Goal: Book appointment/travel/reservation

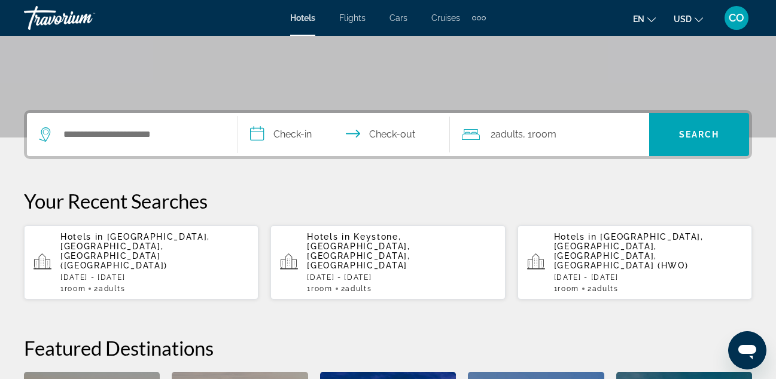
scroll to position [222, 0]
click at [187, 241] on p "Hotels in Miami, FL, United States (MIA)" at bounding box center [154, 251] width 189 height 38
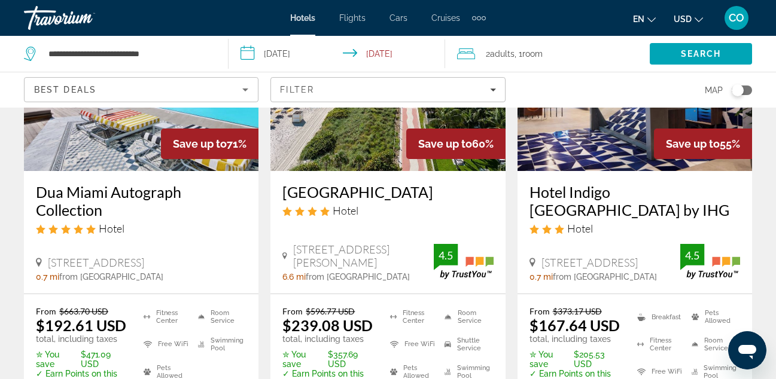
scroll to position [171, 0]
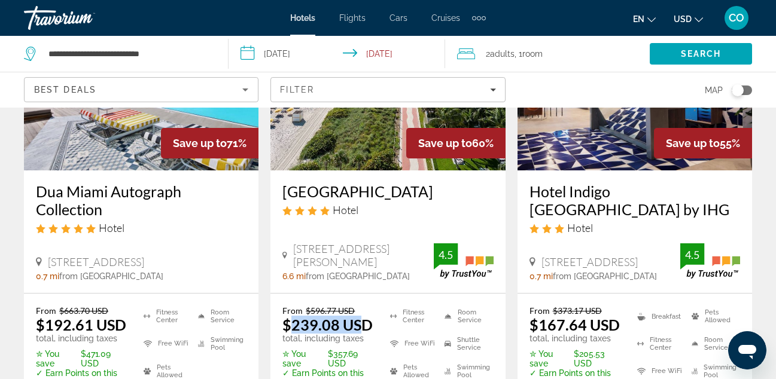
drag, startPoint x: 288, startPoint y: 325, endPoint x: 361, endPoint y: 329, distance: 73.1
click at [361, 329] on ins "$239.08 USD" at bounding box center [327, 325] width 90 height 18
click at [507, 259] on app-hotels-search-item "Save up to 60% Hilton Cabana Miami Beach Resort Hotel 6261 Collins Avenue, Miam…" at bounding box center [388, 206] width 247 height 454
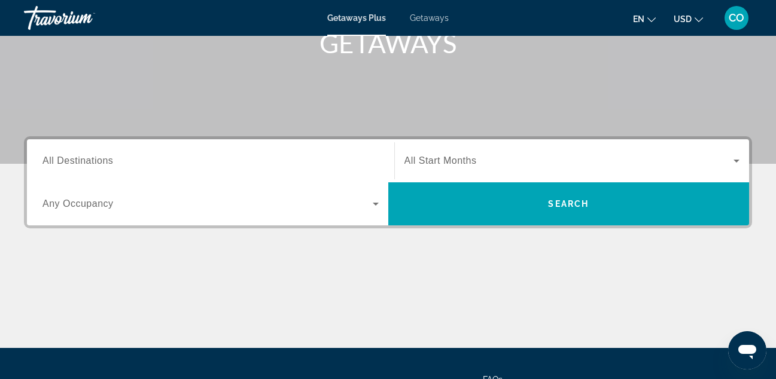
click at [152, 169] on div "Search widget" at bounding box center [210, 161] width 336 height 34
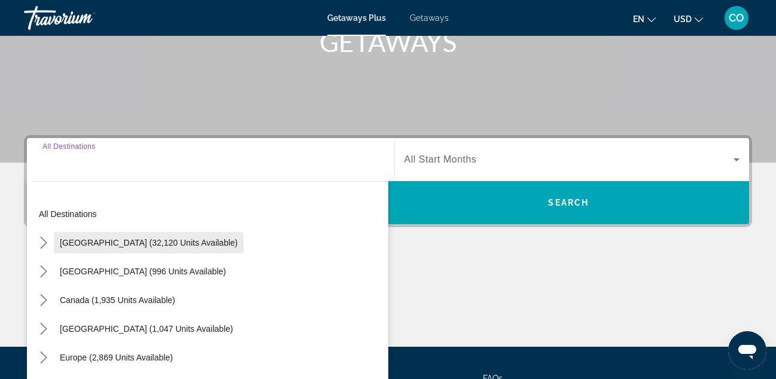
scroll to position [293, 0]
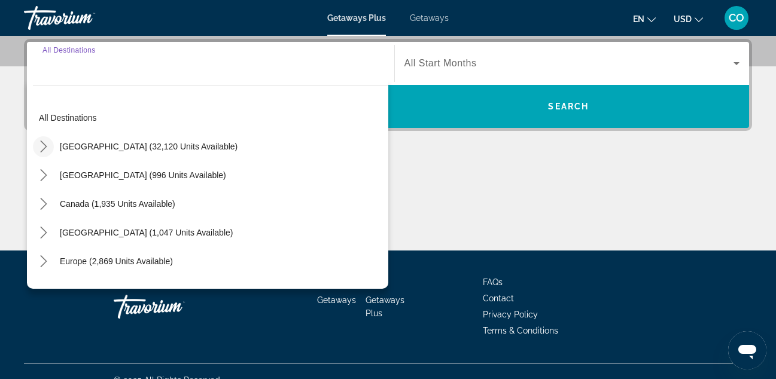
click at [45, 147] on icon "Toggle United States (32,120 units available) submenu" at bounding box center [43, 147] width 7 height 12
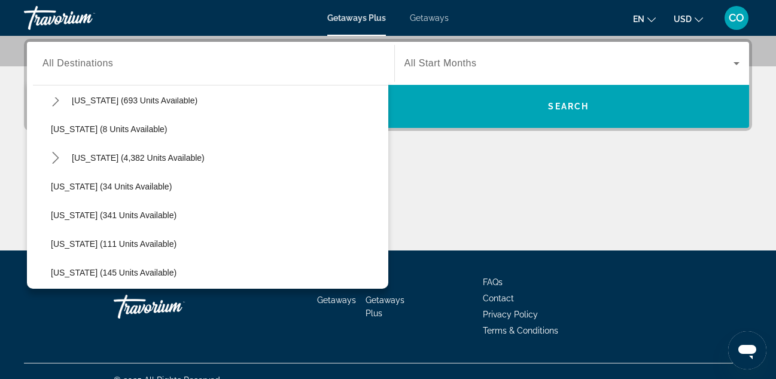
scroll to position [162, 0]
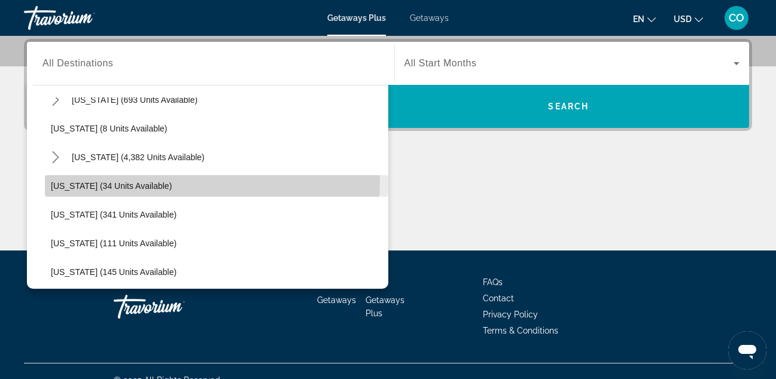
click at [135, 180] on span "Select destination: Georgia (34 units available)" at bounding box center [216, 186] width 343 height 29
type input "**********"
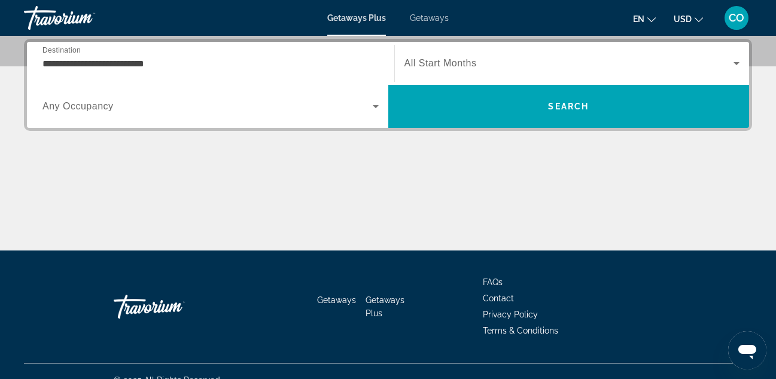
click at [440, 73] on div "Search widget" at bounding box center [573, 64] width 336 height 34
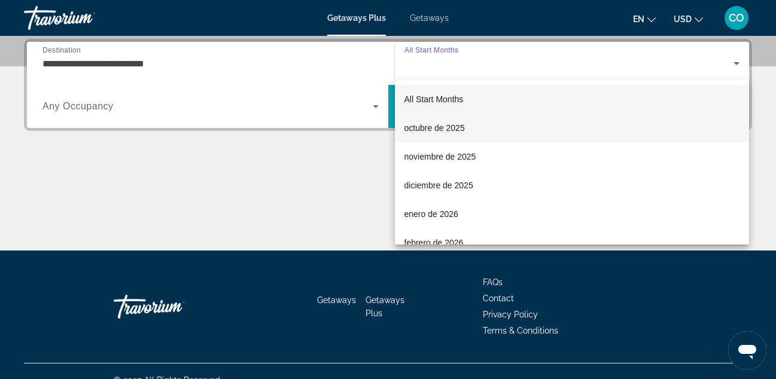
click at [431, 132] on span "octubre de 2025" at bounding box center [435, 128] width 60 height 14
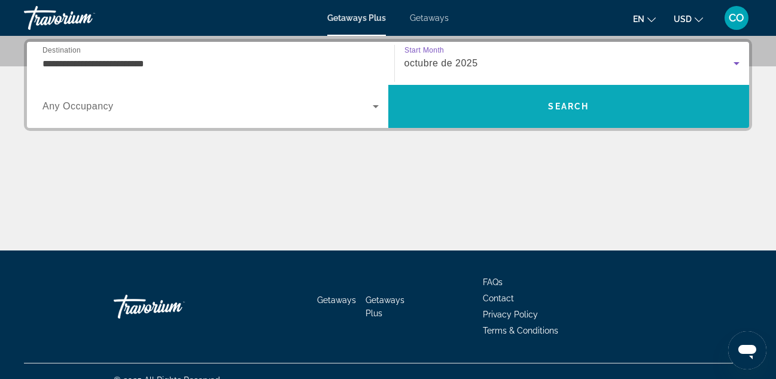
click at [472, 92] on span "Search" at bounding box center [568, 106] width 361 height 29
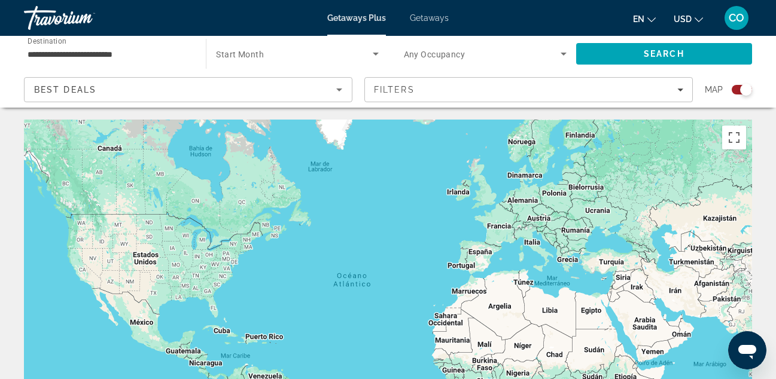
click at [308, 93] on div "Best Deals" at bounding box center [185, 90] width 302 height 14
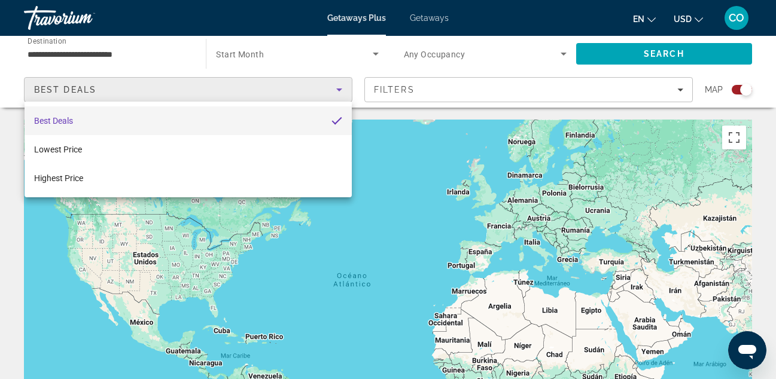
click at [318, 60] on div at bounding box center [388, 189] width 776 height 379
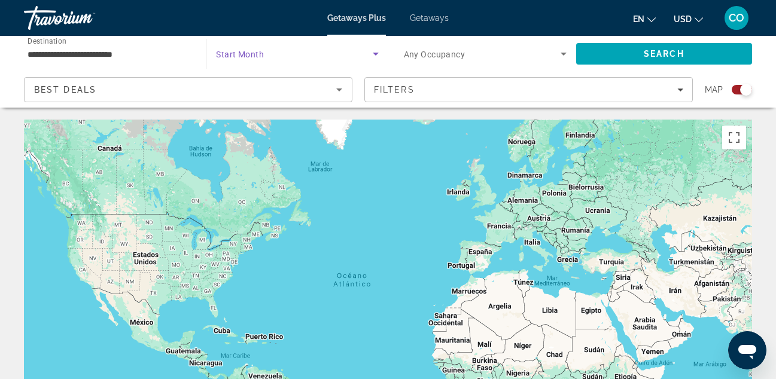
click at [318, 60] on span "Search widget" at bounding box center [294, 54] width 156 height 14
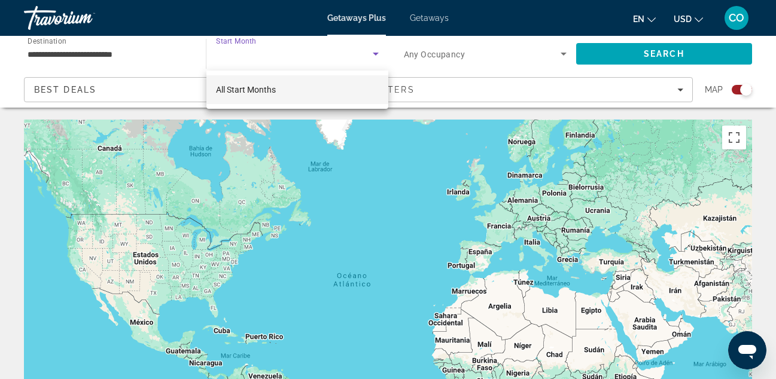
click at [318, 60] on body "**********" at bounding box center [388, 189] width 776 height 379
click at [431, 44] on div at bounding box center [388, 189] width 776 height 379
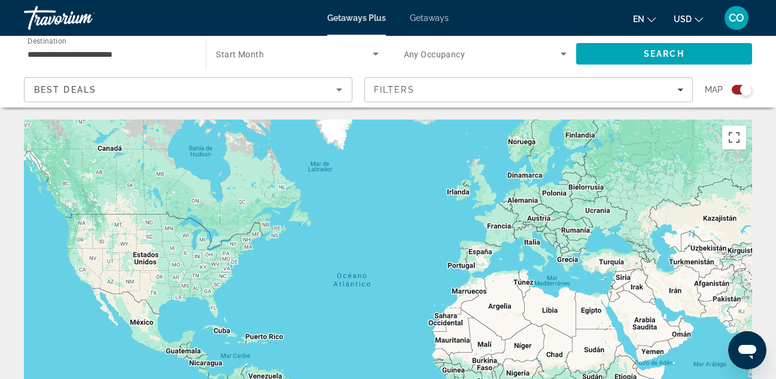
click at [425, 54] on span "Any Occupancy" at bounding box center [435, 55] width 62 height 10
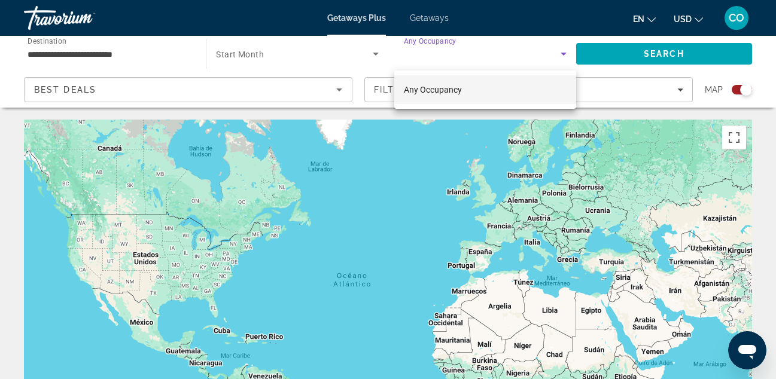
click at [429, 17] on div at bounding box center [388, 189] width 776 height 379
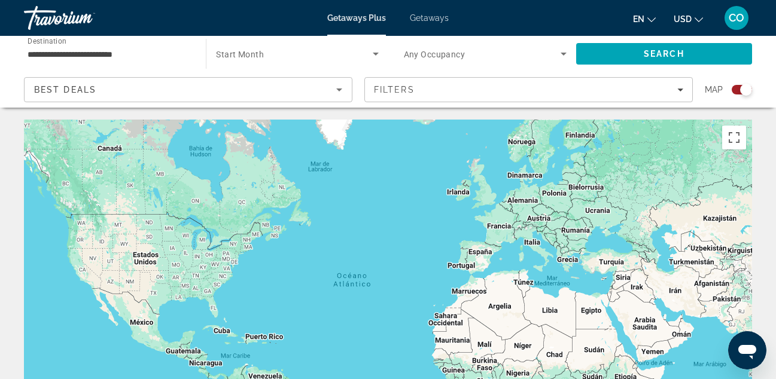
click at [429, 17] on span "Getaways" at bounding box center [429, 18] width 39 height 10
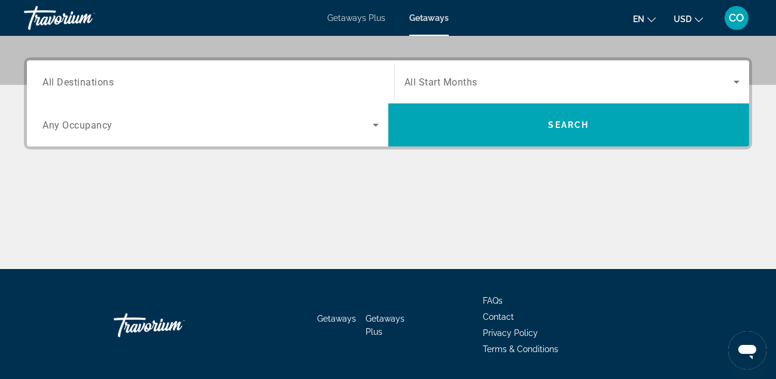
click at [307, 95] on div "Search widget" at bounding box center [210, 82] width 336 height 34
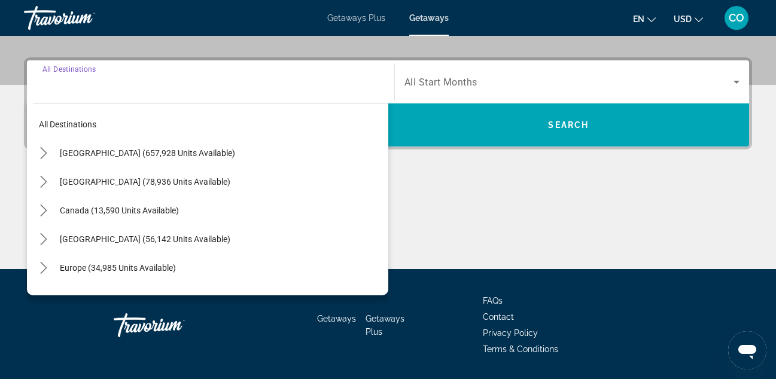
scroll to position [293, 0]
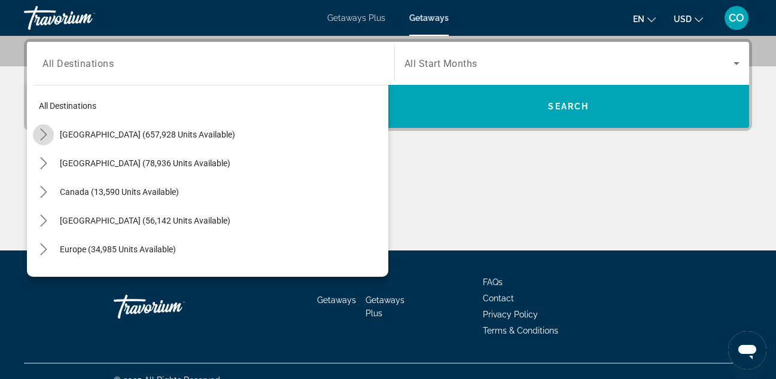
click at [40, 134] on icon "Toggle United States (657,928 units available) submenu" at bounding box center [44, 135] width 12 height 12
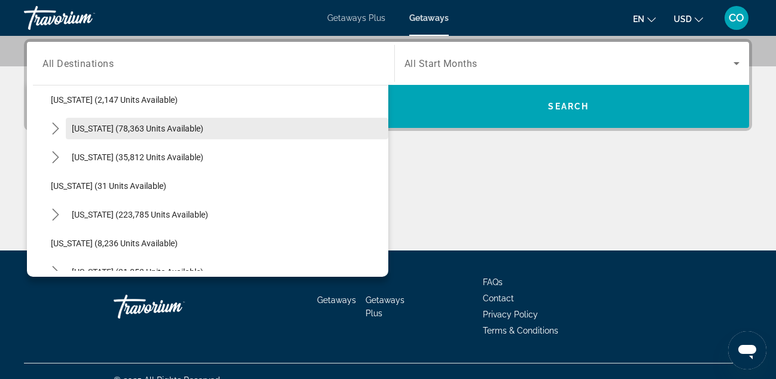
scroll to position [93, 0]
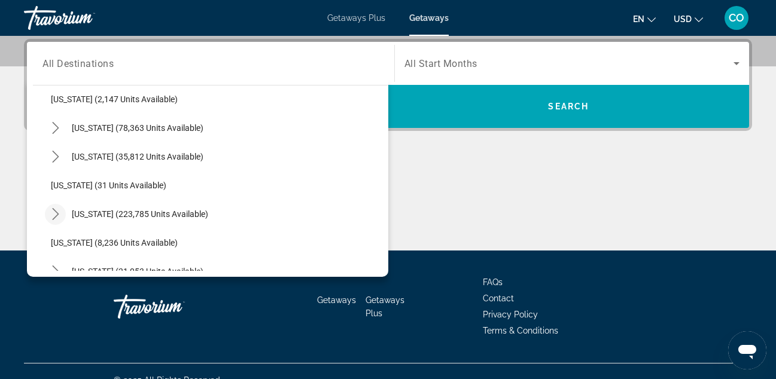
click at [54, 212] on icon "Toggle Florida (223,785 units available) submenu" at bounding box center [56, 214] width 12 height 12
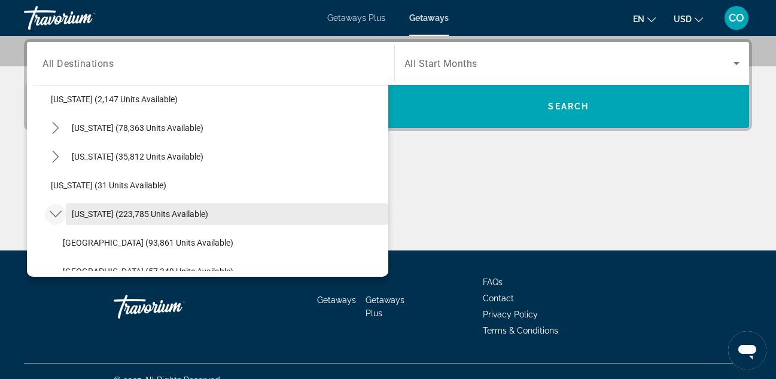
scroll to position [103, 0]
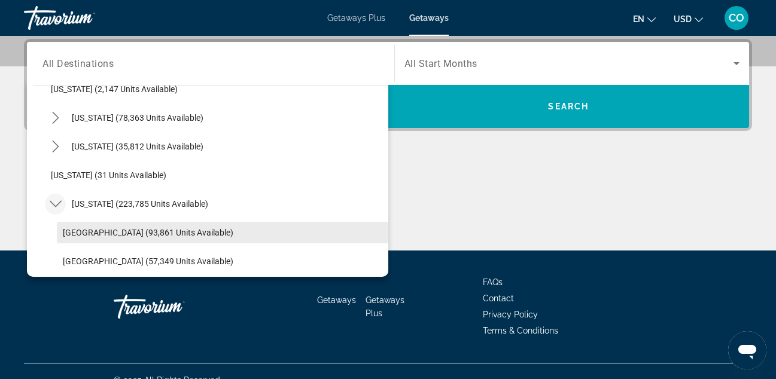
click at [89, 224] on span "Select destination: Orlando & Disney Area (93,861 units available)" at bounding box center [223, 232] width 332 height 29
type input "**********"
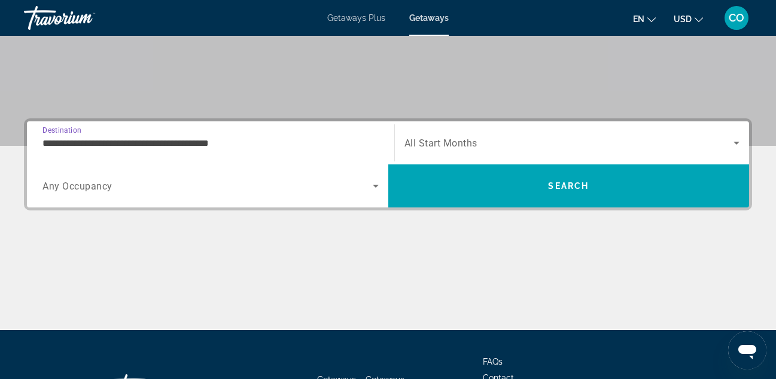
scroll to position [212, 0]
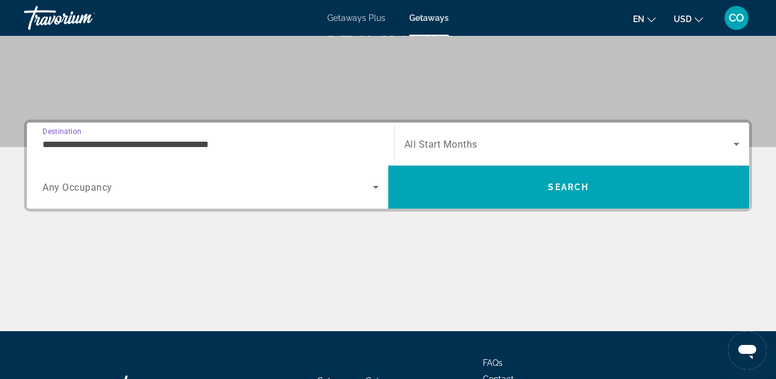
click at [475, 144] on span "All Start Months" at bounding box center [441, 144] width 73 height 11
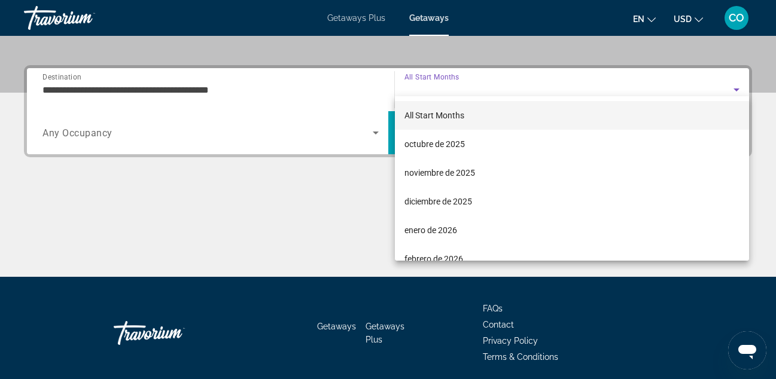
scroll to position [293, 0]
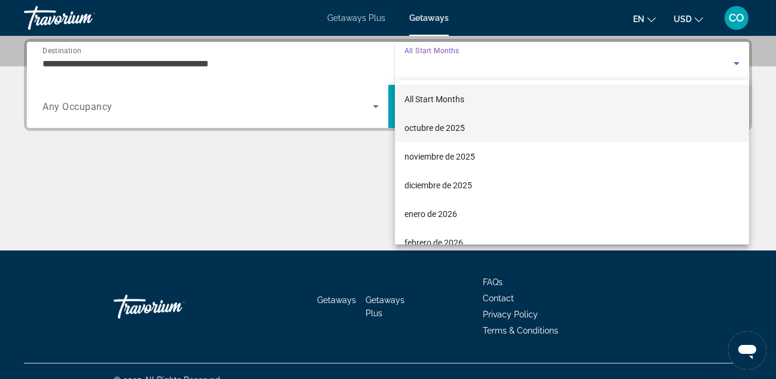
click at [460, 132] on span "octubre de 2025" at bounding box center [435, 128] width 60 height 14
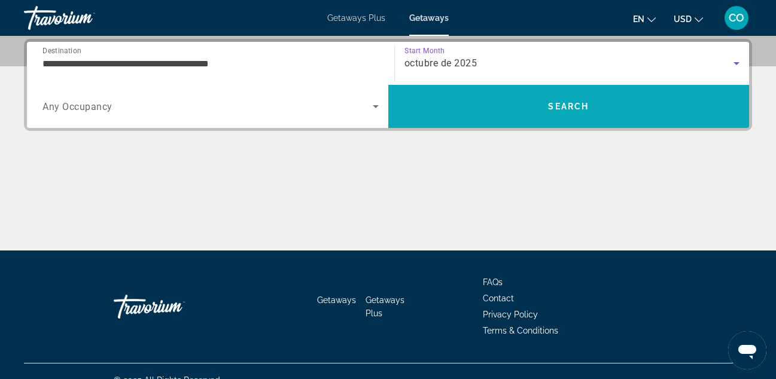
click at [498, 89] on span "Search" at bounding box center [568, 106] width 361 height 43
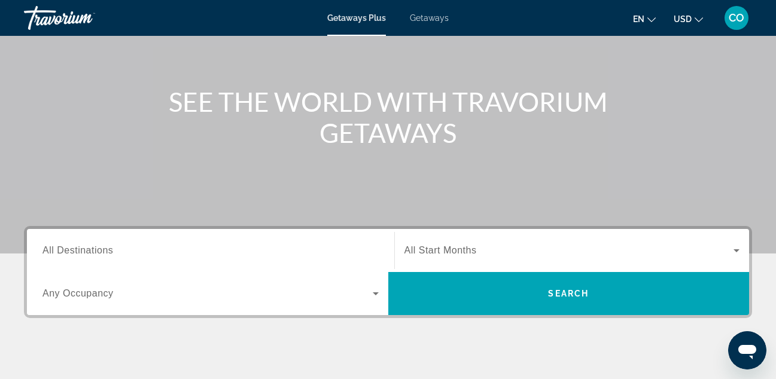
click at [66, 245] on input "Destination All Destinations" at bounding box center [210, 251] width 336 height 14
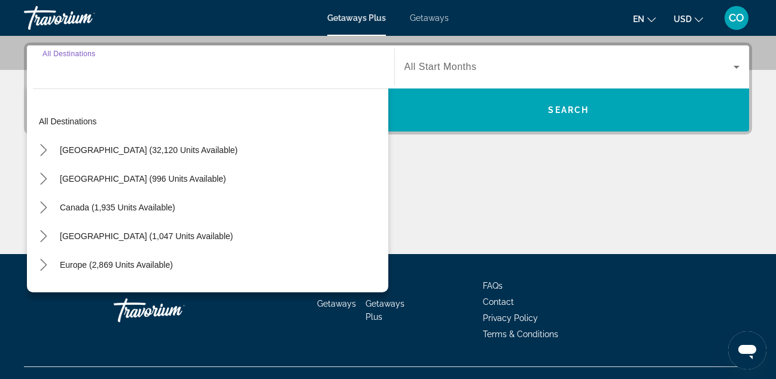
scroll to position [293, 0]
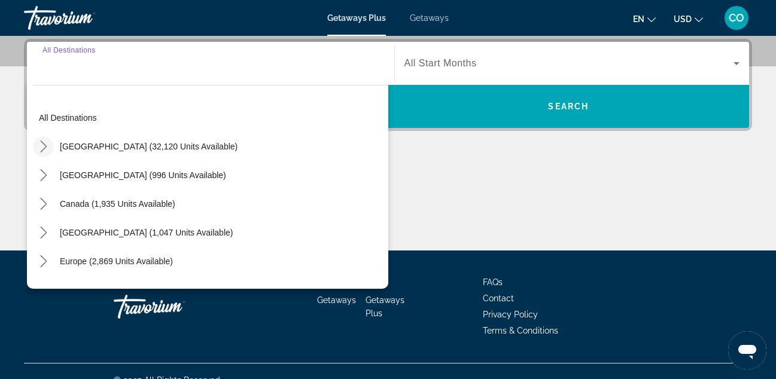
click at [40, 141] on icon "Toggle United States (32,120 units available) submenu" at bounding box center [44, 147] width 12 height 12
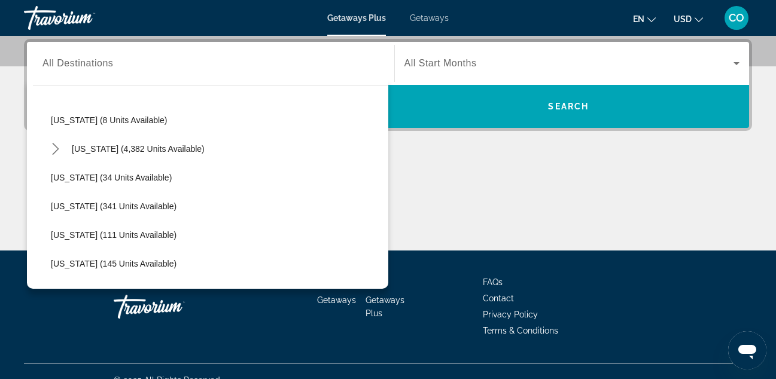
scroll to position [172, 0]
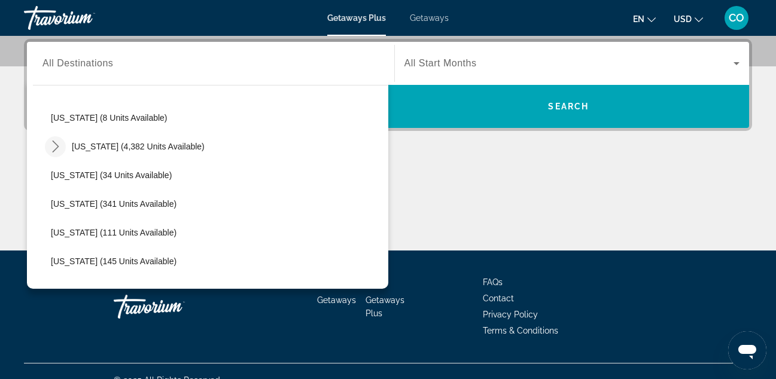
click at [57, 148] on icon "Toggle Florida (4,382 units available) submenu" at bounding box center [56, 147] width 12 height 12
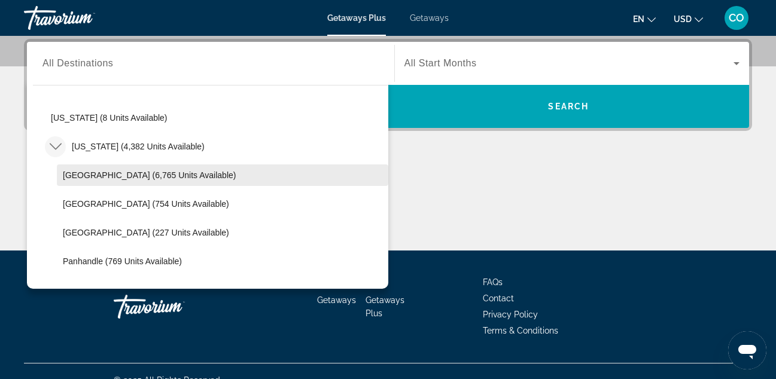
click at [112, 177] on span "Orlando & Disney Area (6,765 units available)" at bounding box center [149, 176] width 173 height 10
type input "**********"
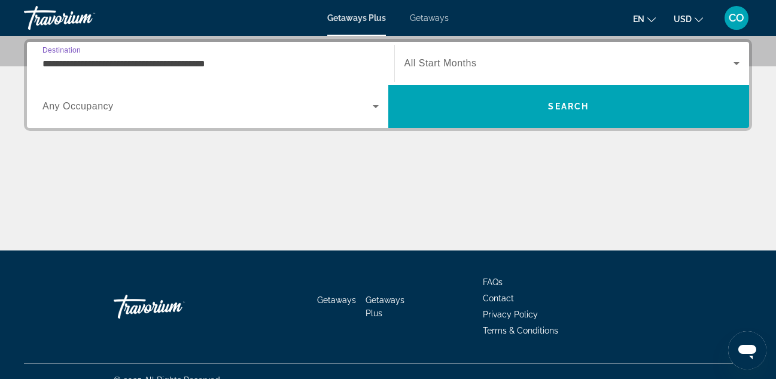
click at [446, 67] on span "All Start Months" at bounding box center [441, 63] width 72 height 10
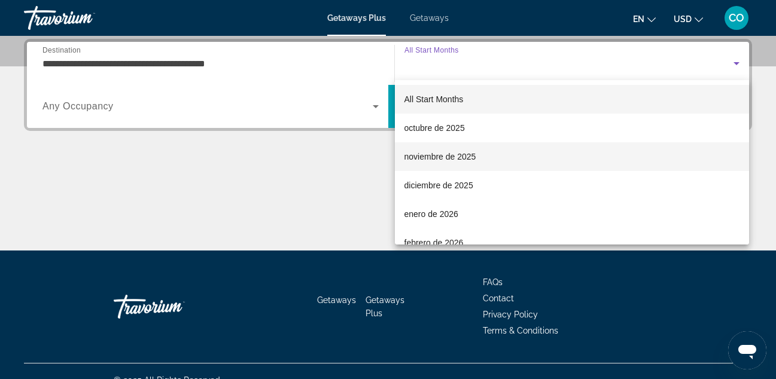
click at [452, 159] on span "noviembre de 2025" at bounding box center [441, 157] width 72 height 14
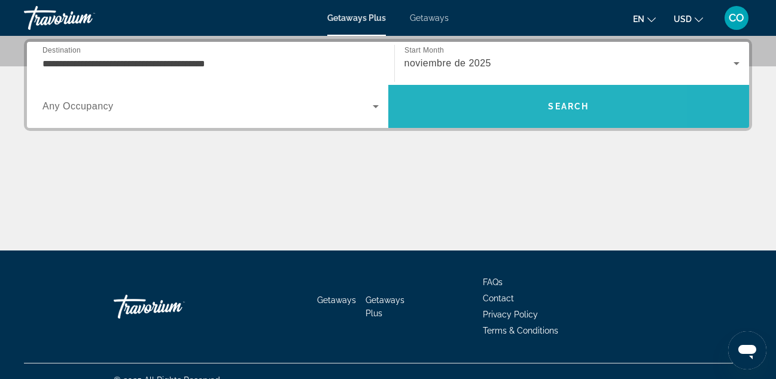
click at [491, 89] on span "Search" at bounding box center [568, 106] width 361 height 43
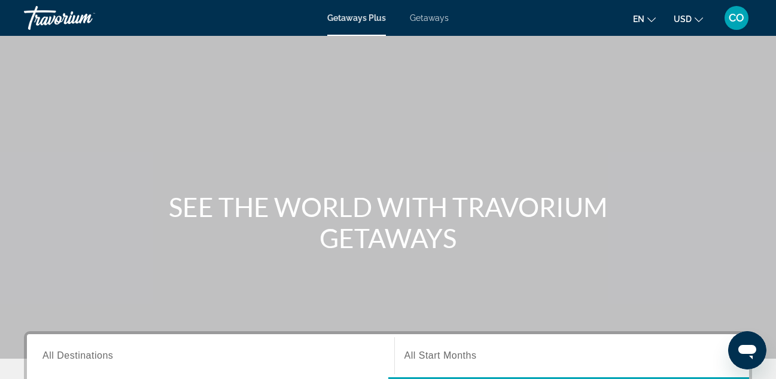
click at [430, 22] on span "Getaways" at bounding box center [429, 18] width 39 height 10
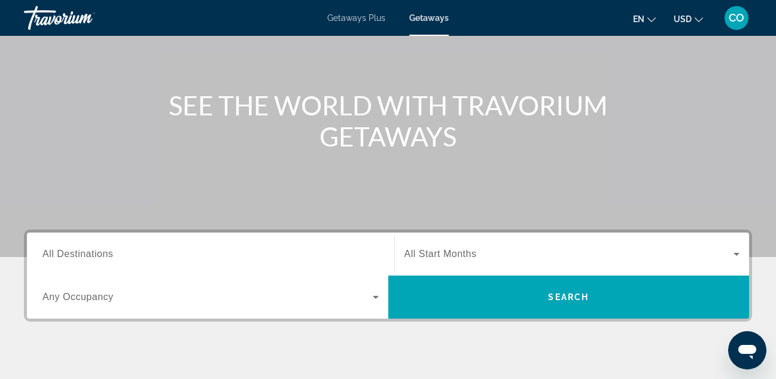
scroll to position [113, 0]
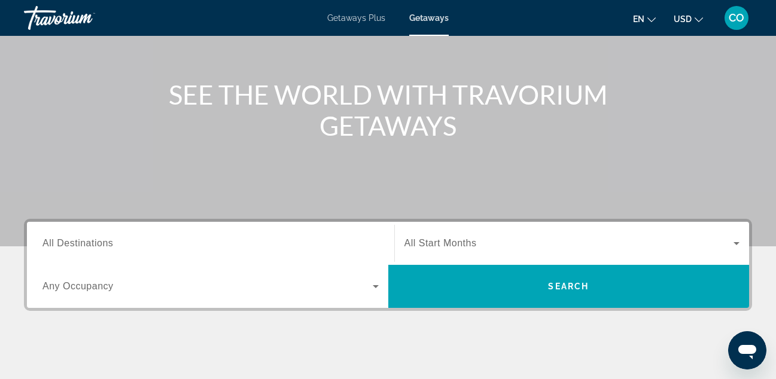
click at [227, 241] on input "Destination All Destinations" at bounding box center [210, 244] width 336 height 14
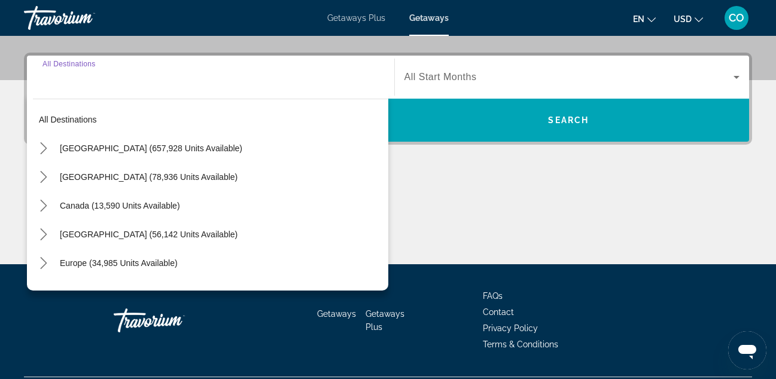
scroll to position [293, 0]
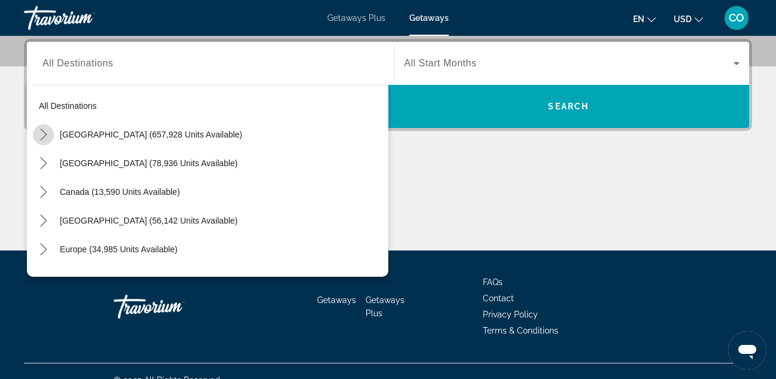
click at [51, 134] on mat-icon "Toggle United States (657,928 units available) submenu" at bounding box center [43, 134] width 21 height 21
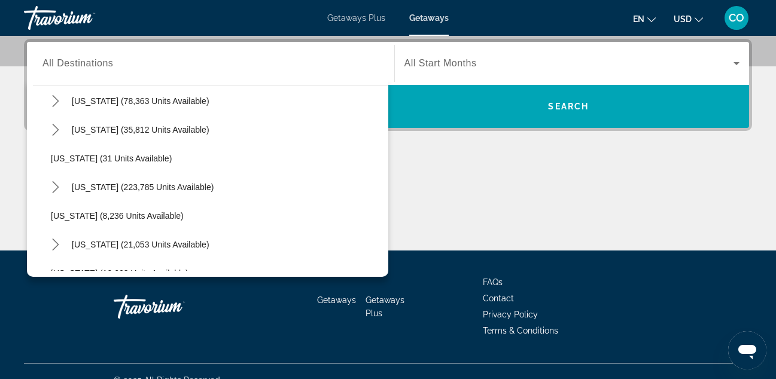
scroll to position [120, 0]
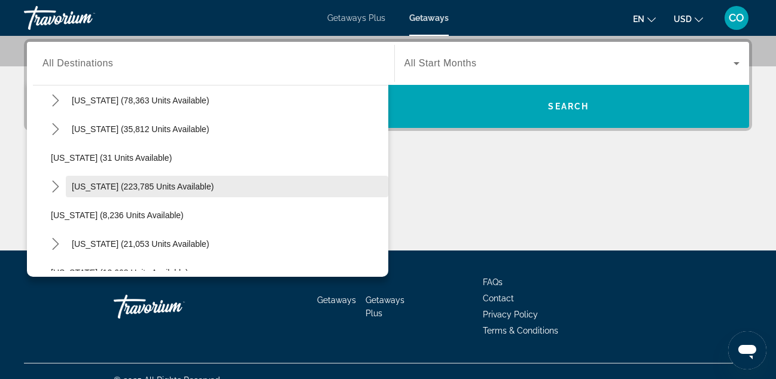
click at [145, 186] on span "Florida (223,785 units available)" at bounding box center [143, 187] width 142 height 10
type input "**********"
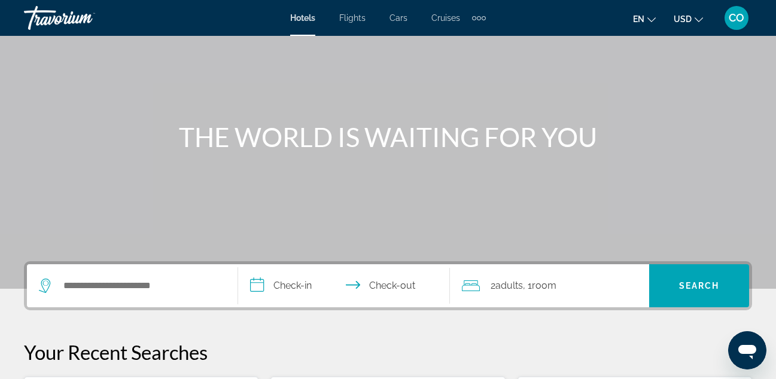
scroll to position [81, 0]
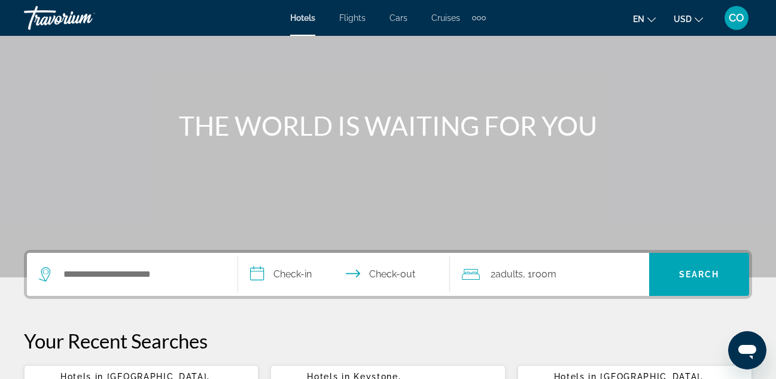
click at [159, 145] on div "Main content" at bounding box center [388, 98] width 776 height 359
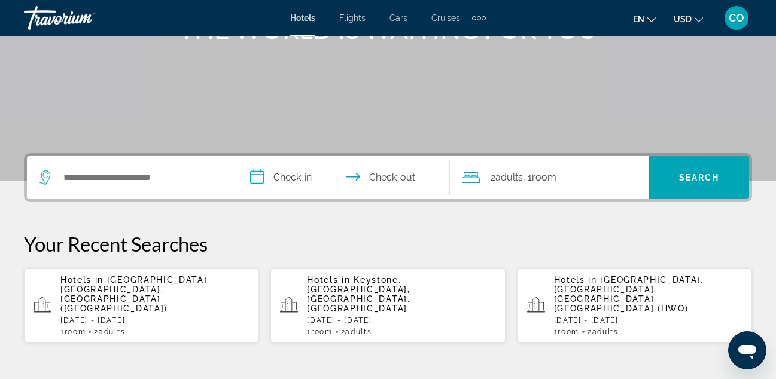
scroll to position [180, 0]
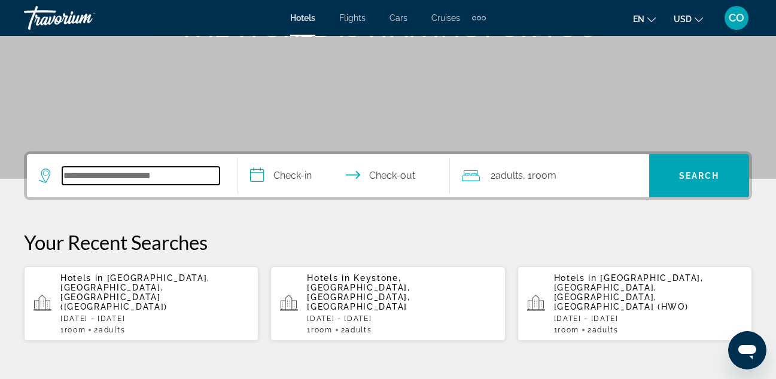
click at [177, 170] on input "Search hotel destination" at bounding box center [140, 176] width 157 height 18
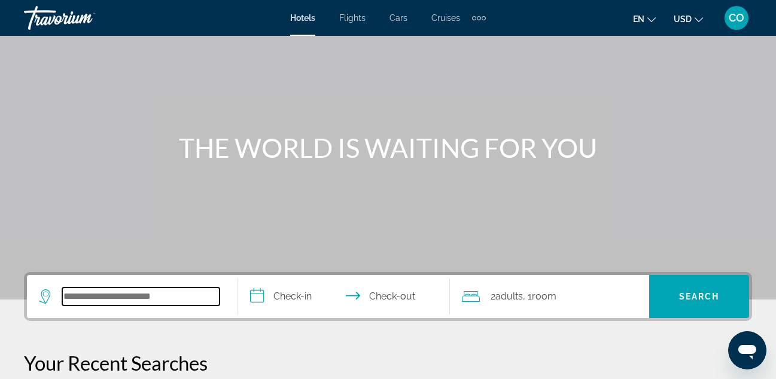
scroll to position [59, 0]
click at [200, 294] on input "Search hotel destination" at bounding box center [140, 297] width 157 height 18
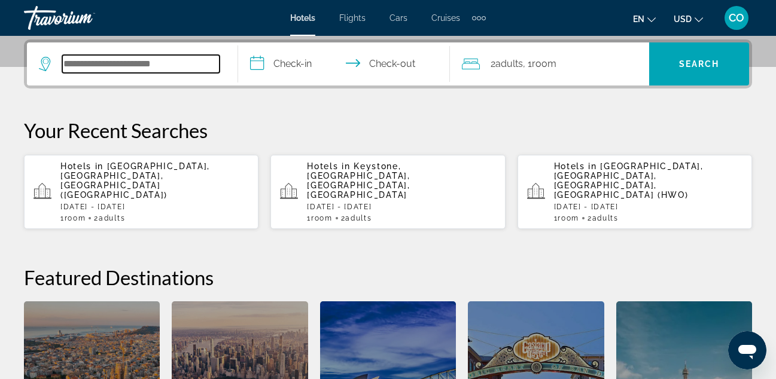
scroll to position [293, 0]
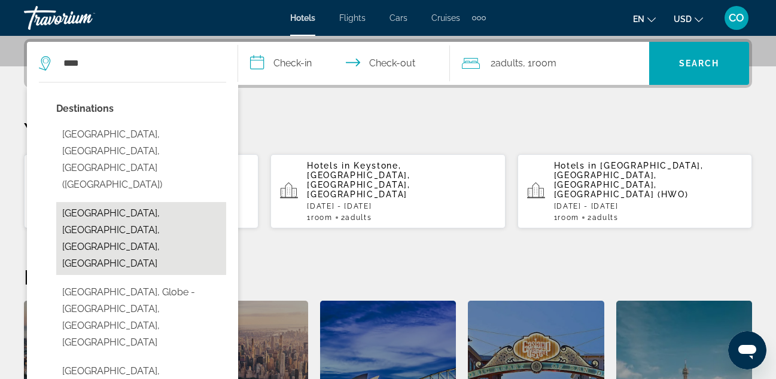
click at [151, 202] on button "[GEOGRAPHIC_DATA], [GEOGRAPHIC_DATA], [GEOGRAPHIC_DATA], [GEOGRAPHIC_DATA]" at bounding box center [141, 238] width 170 height 73
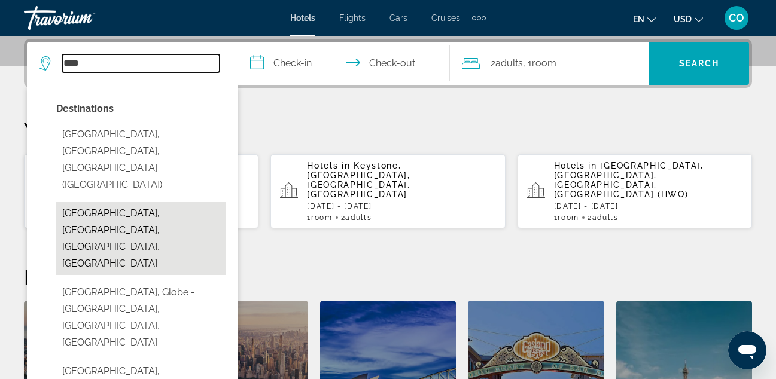
type input "**********"
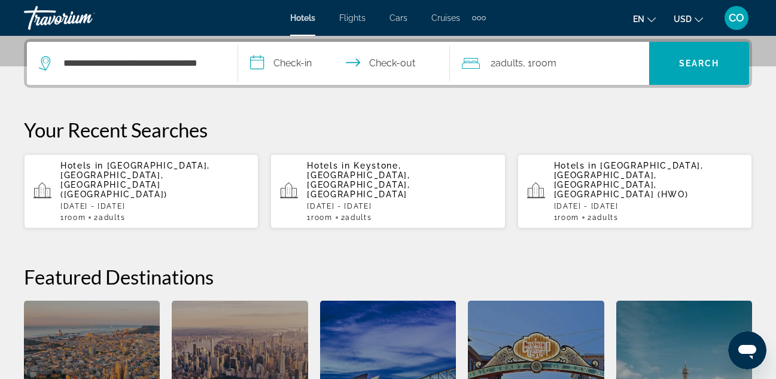
click at [302, 56] on input "**********" at bounding box center [346, 65] width 216 height 47
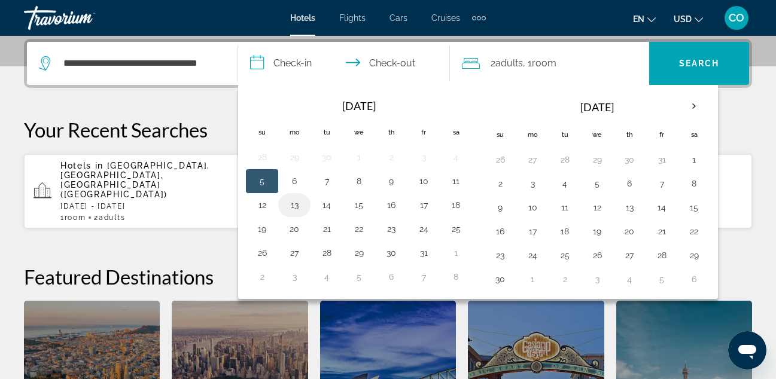
click at [297, 207] on button "13" at bounding box center [294, 205] width 19 height 17
click at [331, 206] on button "14" at bounding box center [326, 205] width 19 height 17
type input "**********"
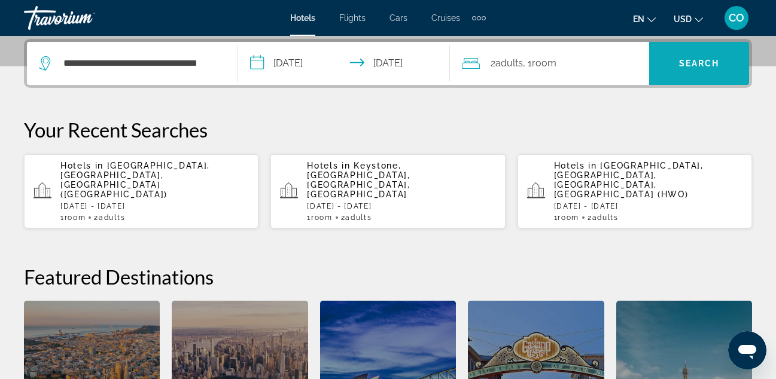
click at [701, 68] on span "Search" at bounding box center [699, 64] width 41 height 10
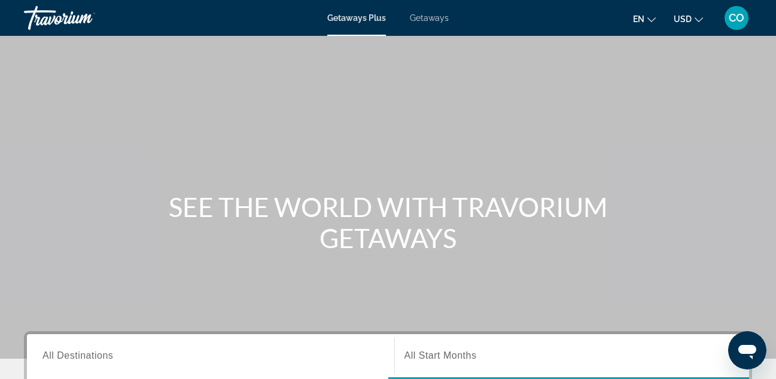
click at [417, 16] on span "Getaways" at bounding box center [429, 18] width 39 height 10
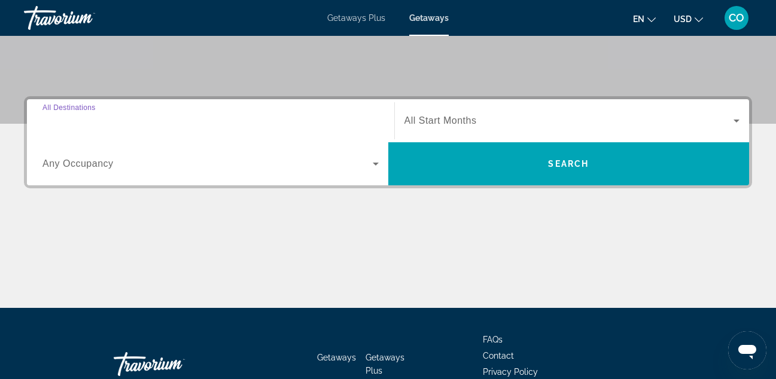
click at [221, 123] on input "Destination All Destinations" at bounding box center [210, 121] width 336 height 14
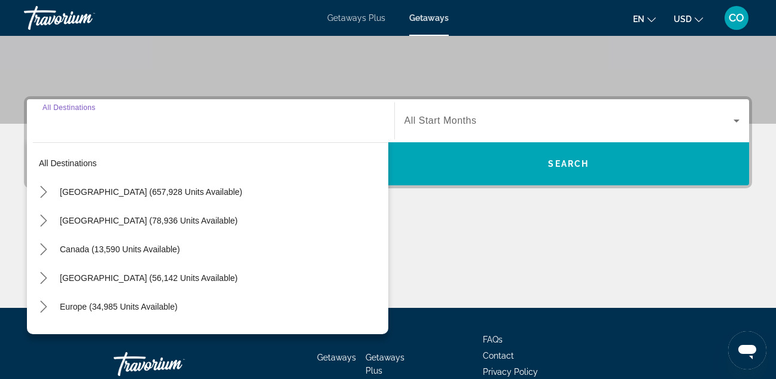
scroll to position [293, 0]
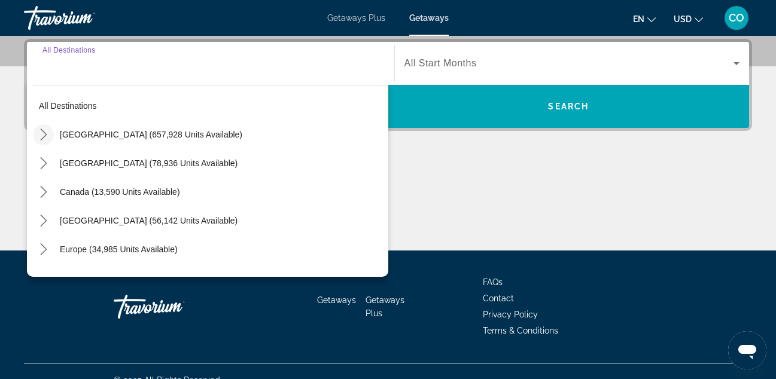
click at [40, 132] on icon "Toggle United States (657,928 units available) submenu" at bounding box center [44, 135] width 12 height 12
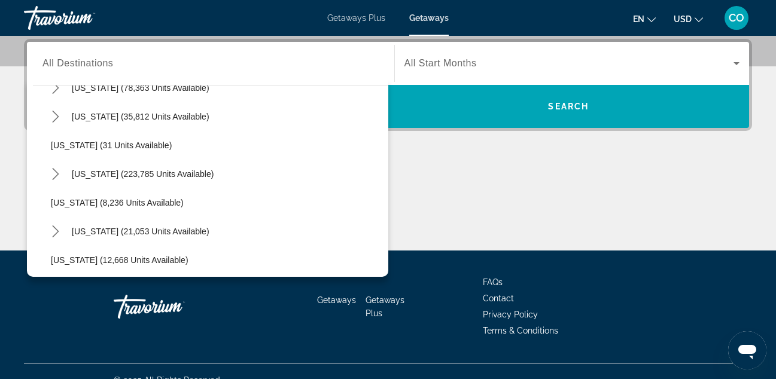
scroll to position [134, 0]
click at [60, 170] on icon "Toggle Florida (223,785 units available) submenu" at bounding box center [56, 173] width 12 height 12
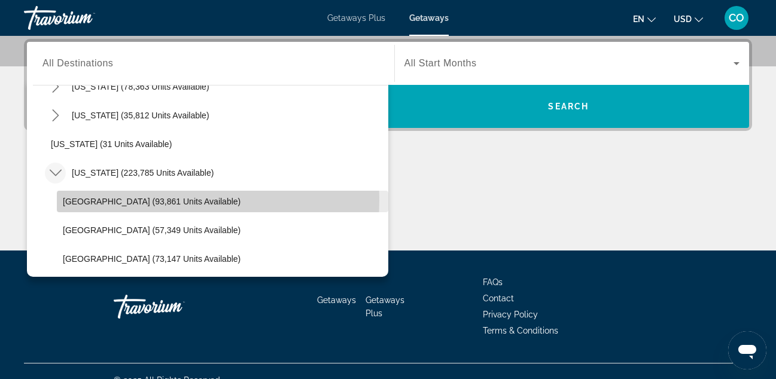
click at [71, 200] on span "Orlando & Disney Area (93,861 units available)" at bounding box center [152, 202] width 178 height 10
type input "**********"
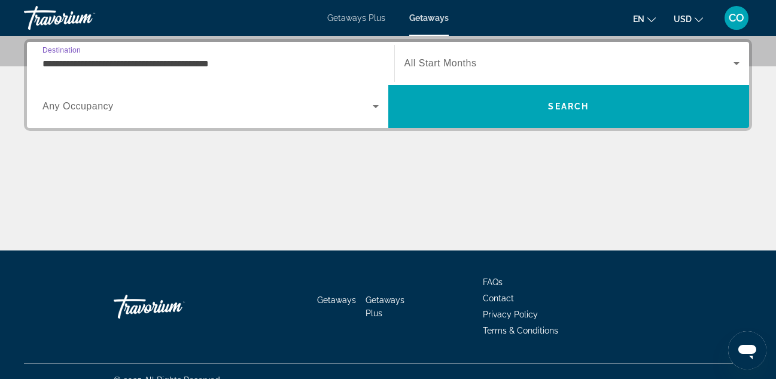
click at [448, 71] on div "Search widget" at bounding box center [573, 64] width 336 height 34
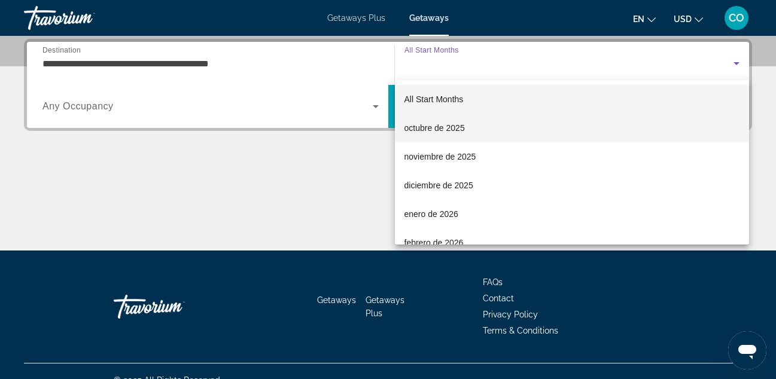
click at [434, 127] on span "octubre de 2025" at bounding box center [435, 128] width 60 height 14
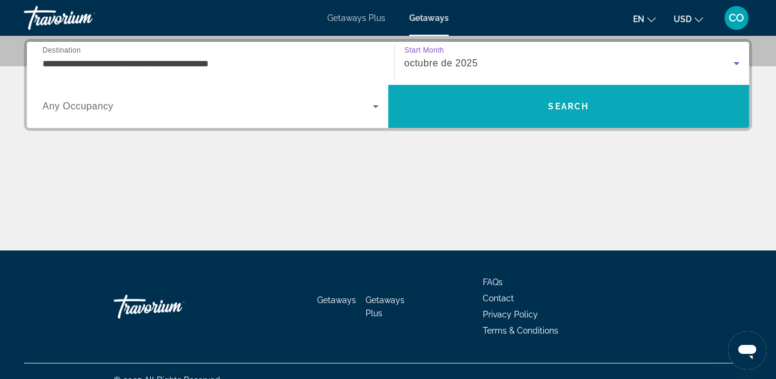
click at [464, 103] on span "Search" at bounding box center [568, 106] width 361 height 29
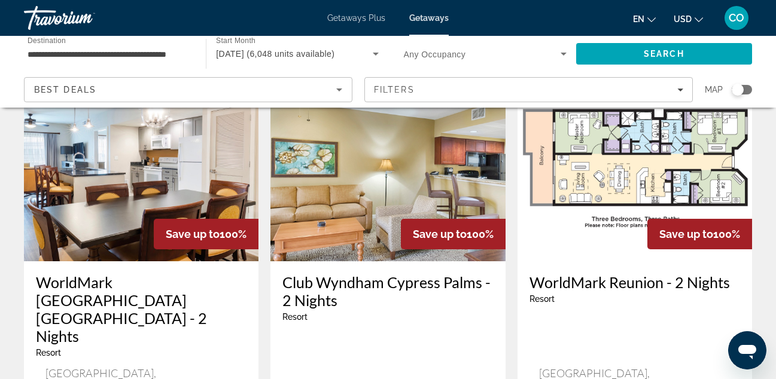
scroll to position [79, 0]
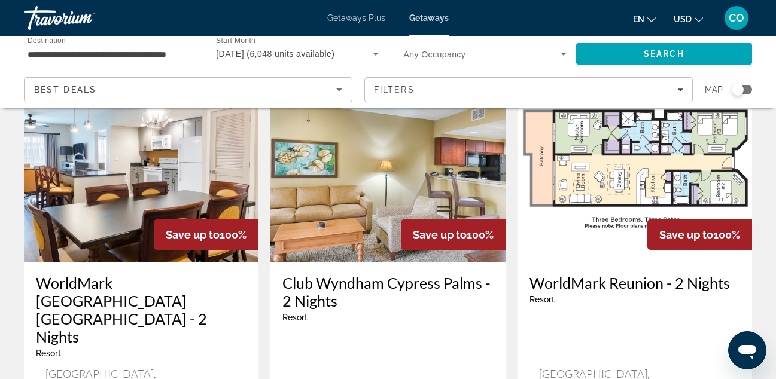
click at [177, 212] on img "Main content" at bounding box center [141, 166] width 235 height 191
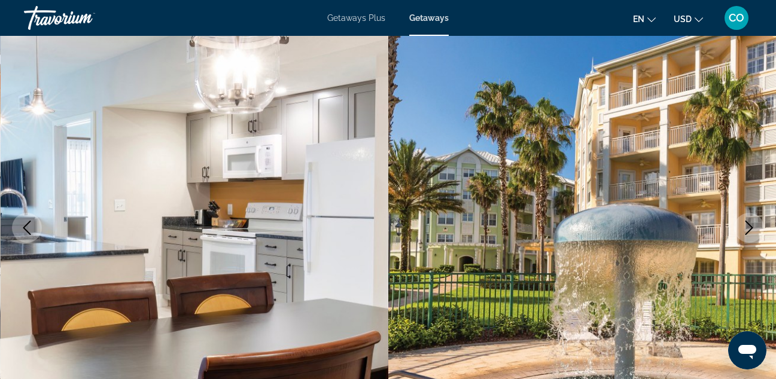
scroll to position [77, 0]
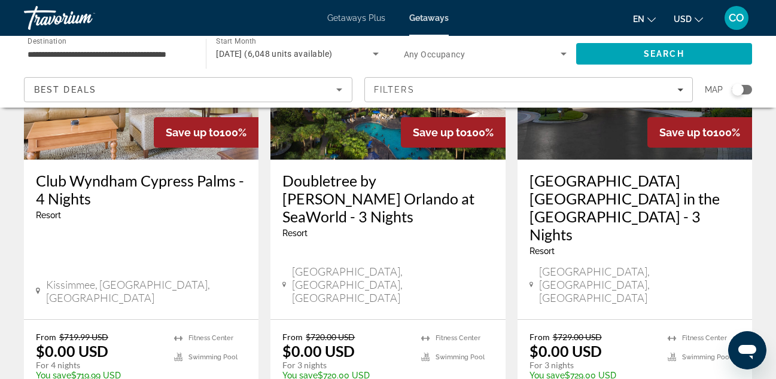
scroll to position [1644, 0]
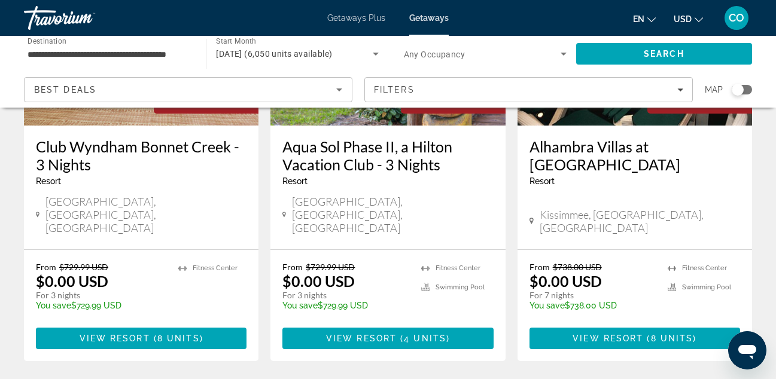
scroll to position [213, 0]
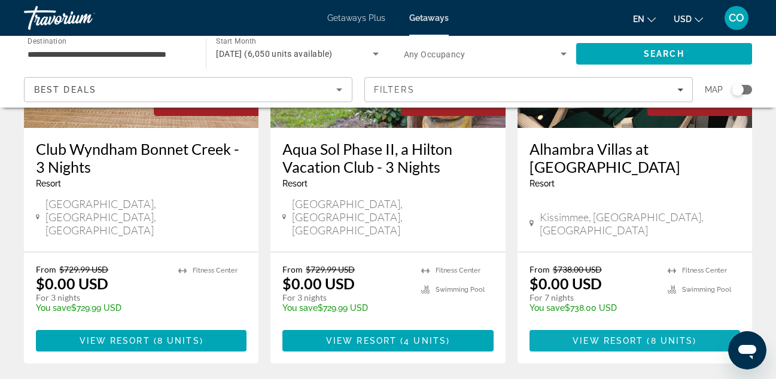
click at [667, 336] on span "8 units" at bounding box center [672, 341] width 42 height 10
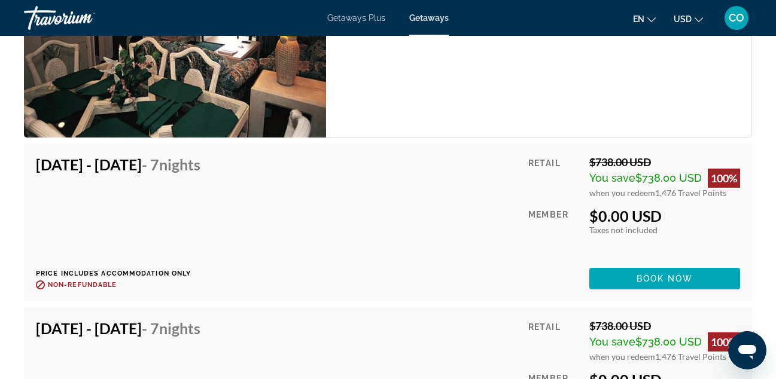
scroll to position [2607, 0]
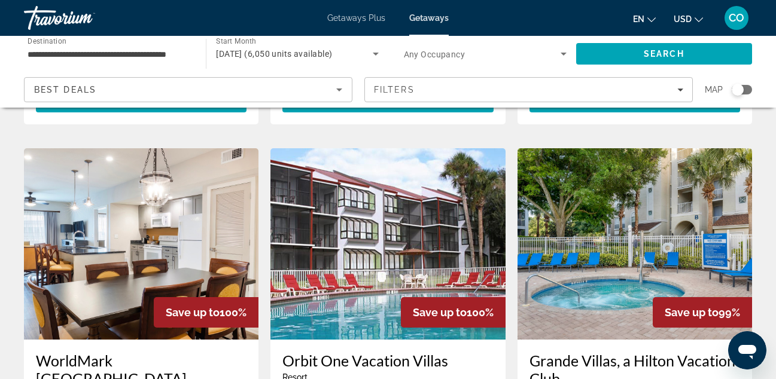
click at [149, 205] on img "Main content" at bounding box center [141, 243] width 235 height 191
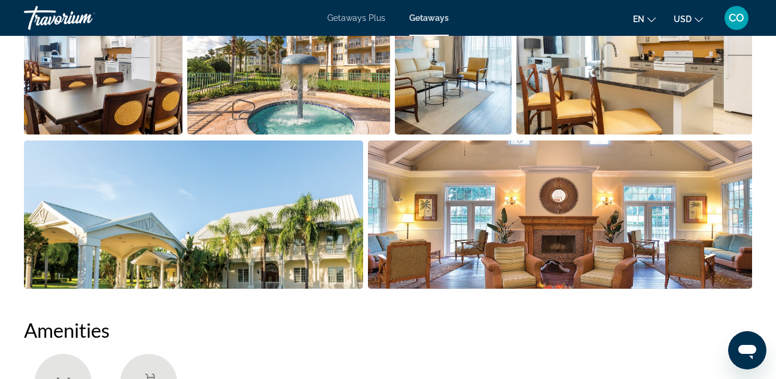
scroll to position [865, 0]
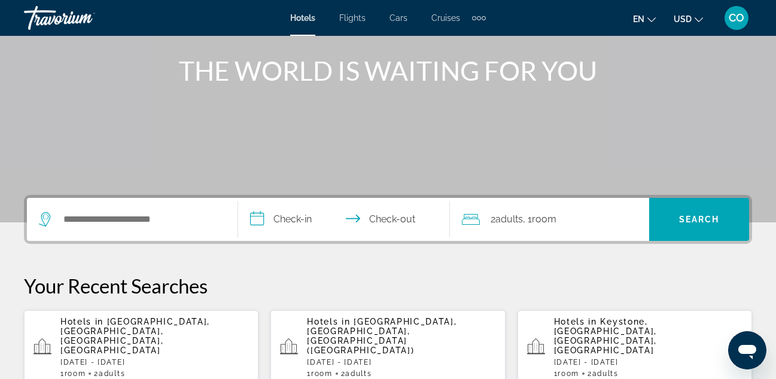
scroll to position [137, 0]
click at [160, 324] on span "[GEOGRAPHIC_DATA], [GEOGRAPHIC_DATA], [GEOGRAPHIC_DATA], [GEOGRAPHIC_DATA]" at bounding box center [135, 336] width 150 height 38
click at [160, 324] on app-hotels-landing "**********" at bounding box center [388, 251] width 776 height 777
